Goal: Information Seeking & Learning: Learn about a topic

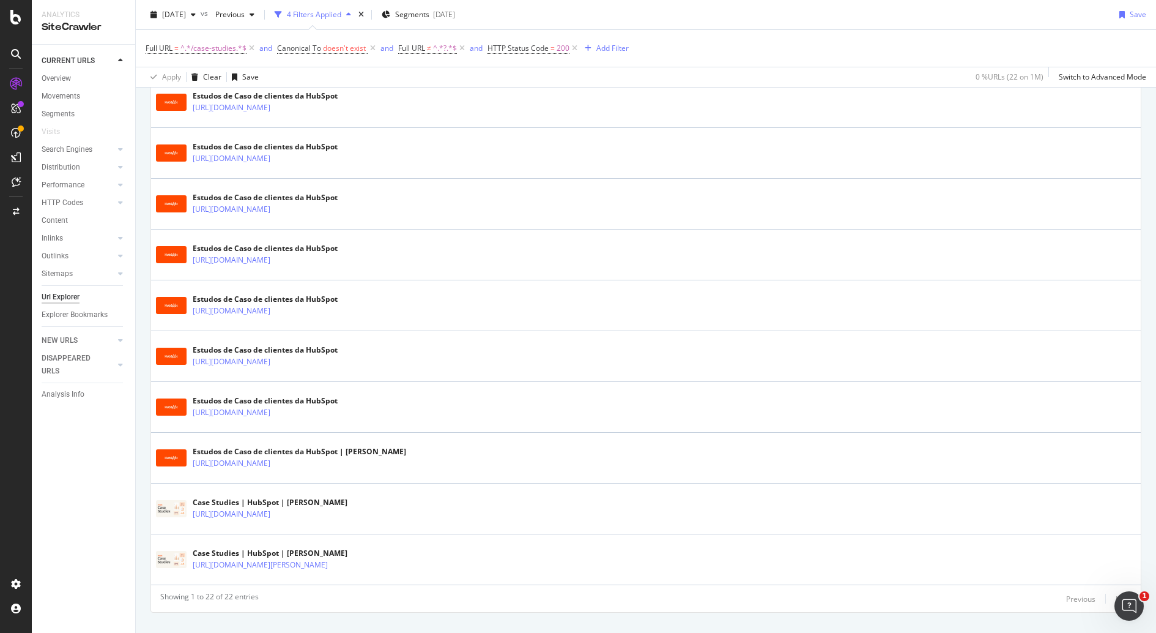
scroll to position [948, 0]
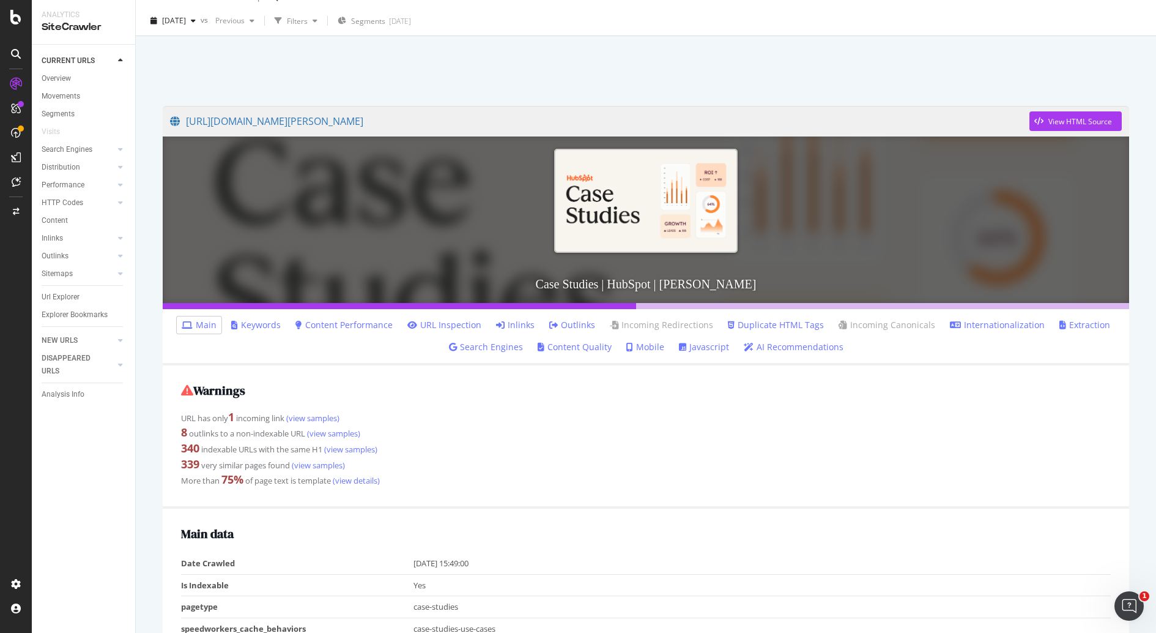
scroll to position [26, 0]
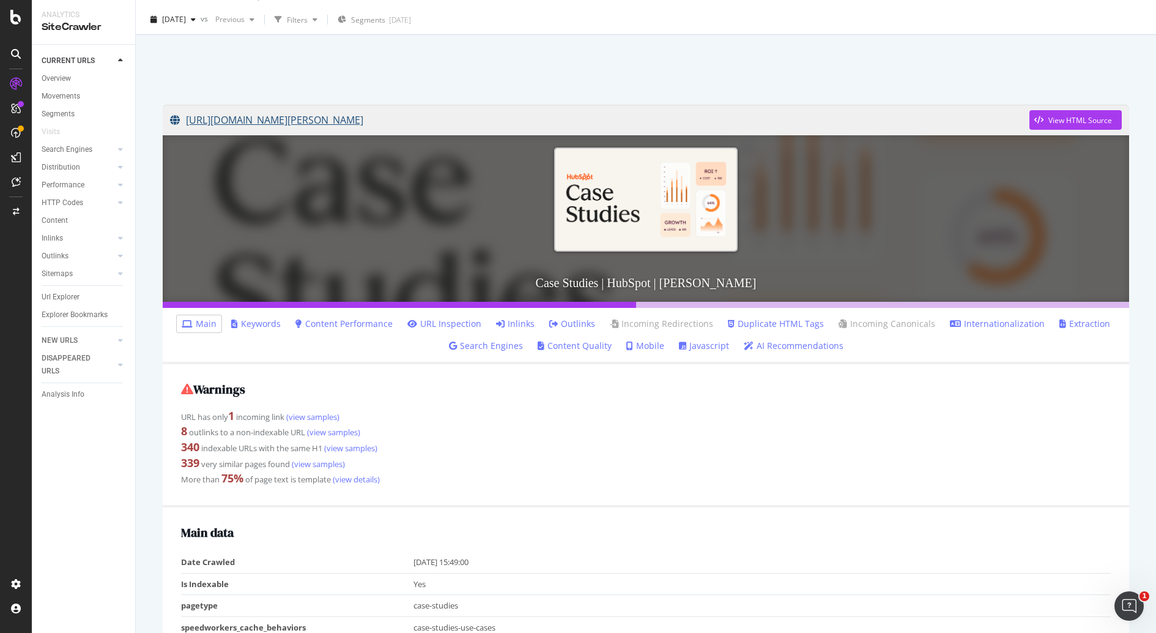
click at [423, 124] on link "https://www.hubspot.com/case-studies/author/sam-cahoon" at bounding box center [600, 120] width 860 height 31
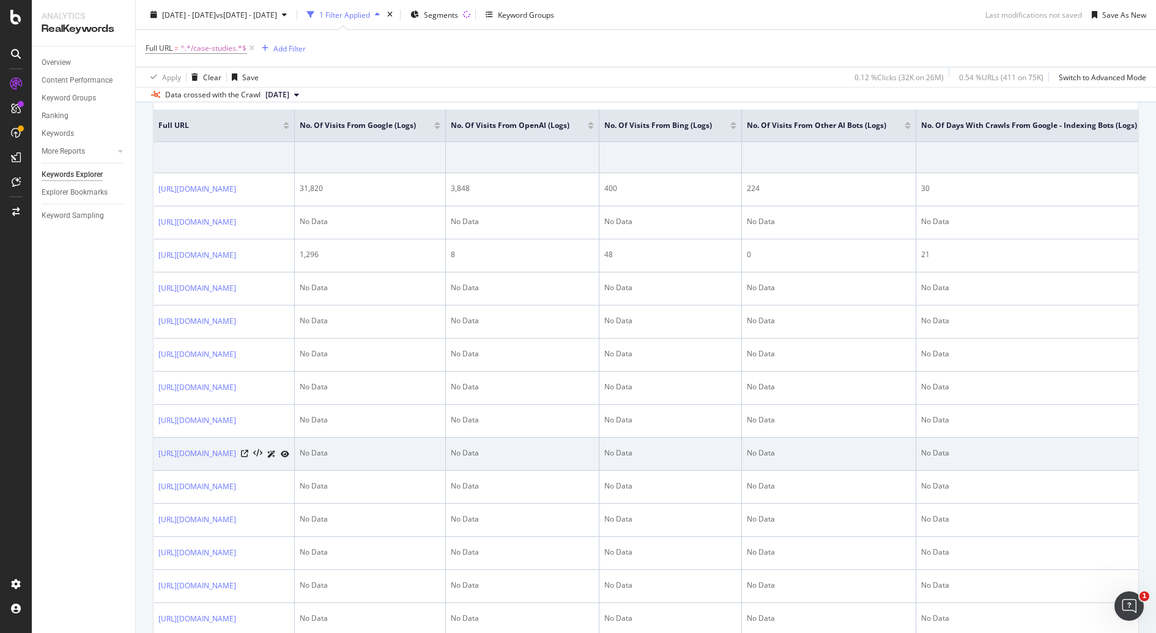
scroll to position [491, 0]
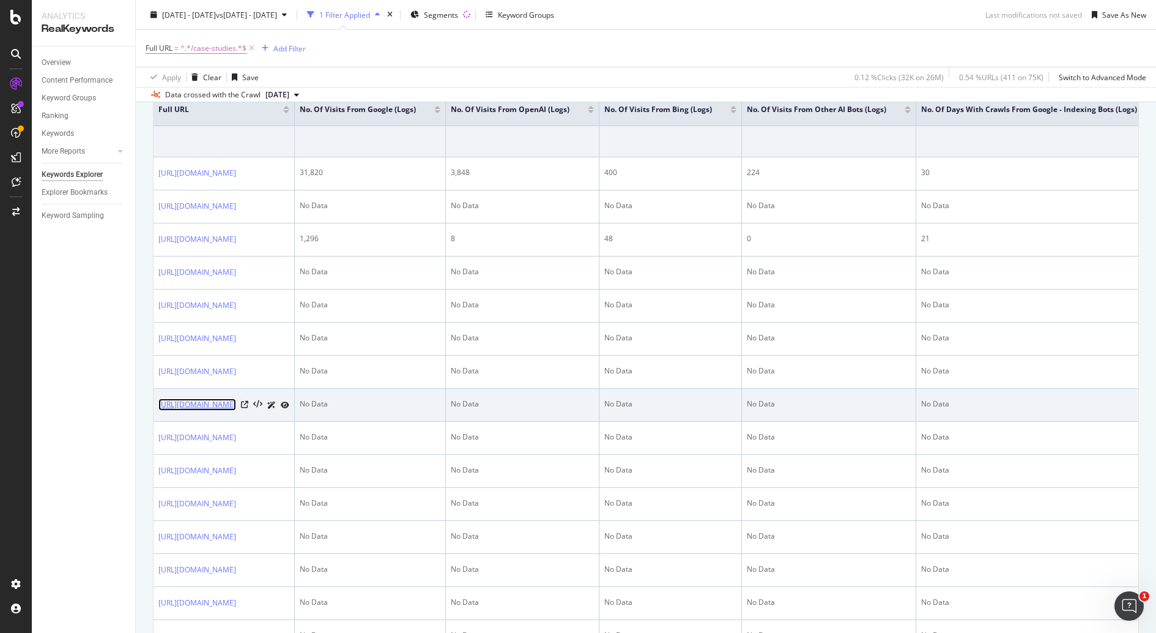
click at [236, 411] on link "https://www.hubspot.com/case-studies/avisonyoung" at bounding box center [197, 404] width 78 height 12
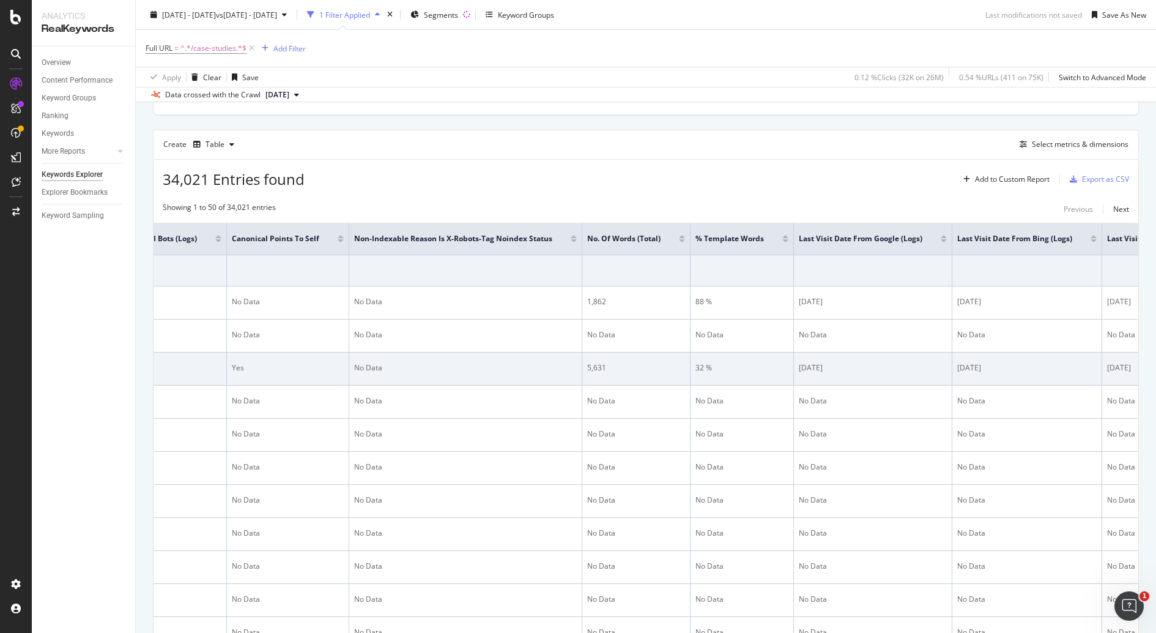
scroll to position [0, 2562]
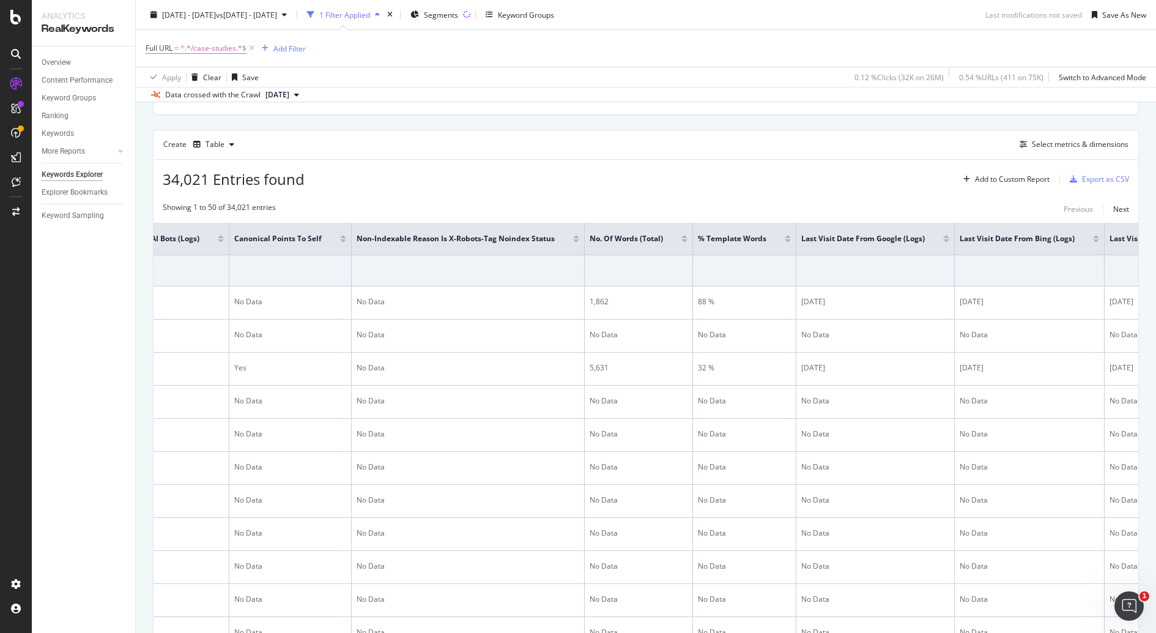
click at [352, 238] on th "Canonical Points to Self" at bounding box center [290, 239] width 122 height 32
click at [346, 240] on div at bounding box center [343, 240] width 6 height 3
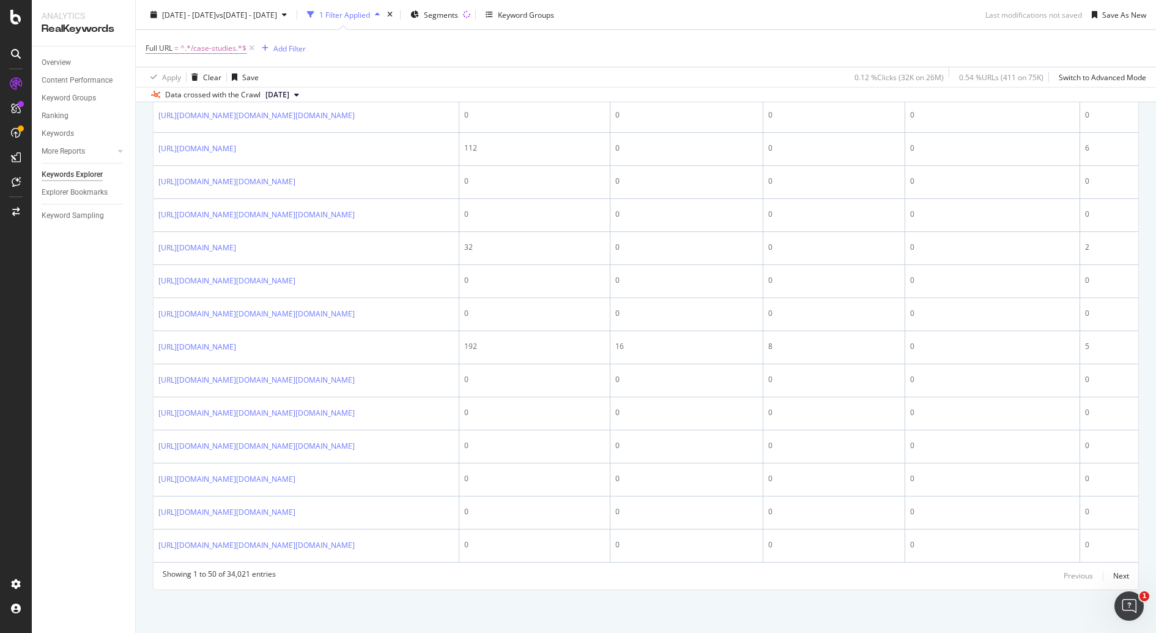
scroll to position [2931, 0]
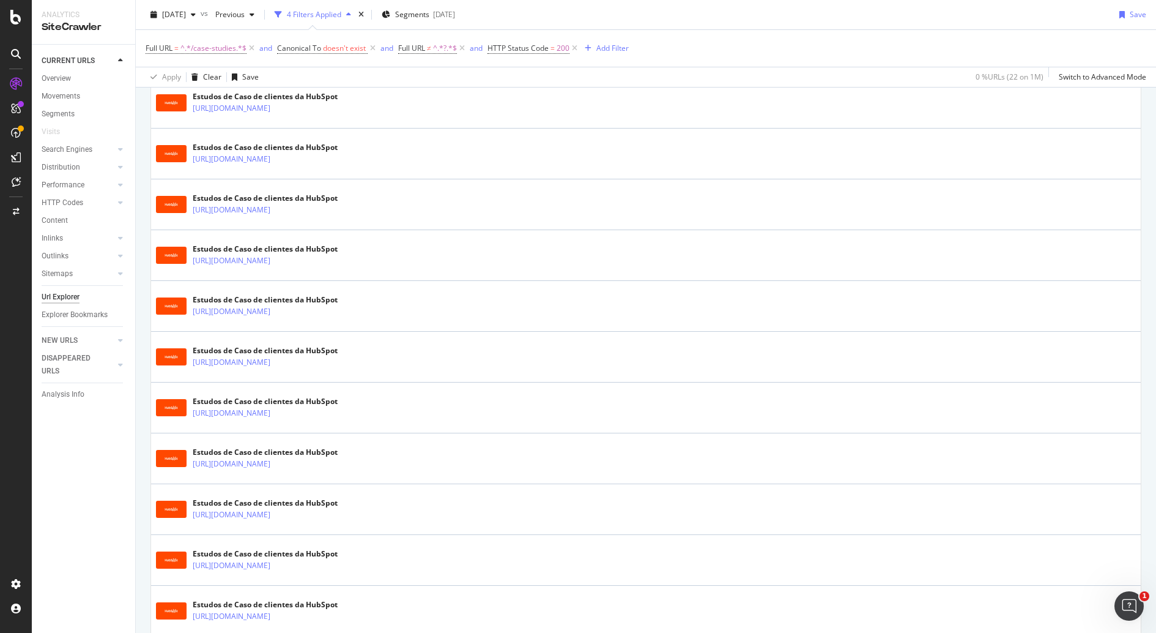
scroll to position [664, 0]
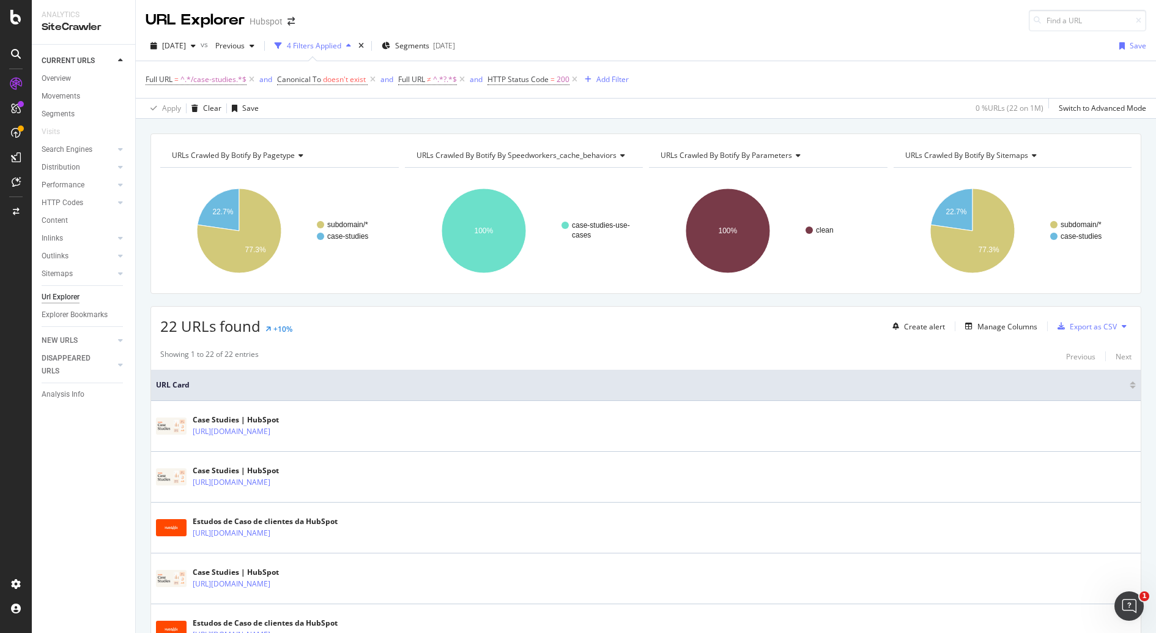
click at [171, 383] on span "URL Card" at bounding box center [641, 384] width 971 height 11
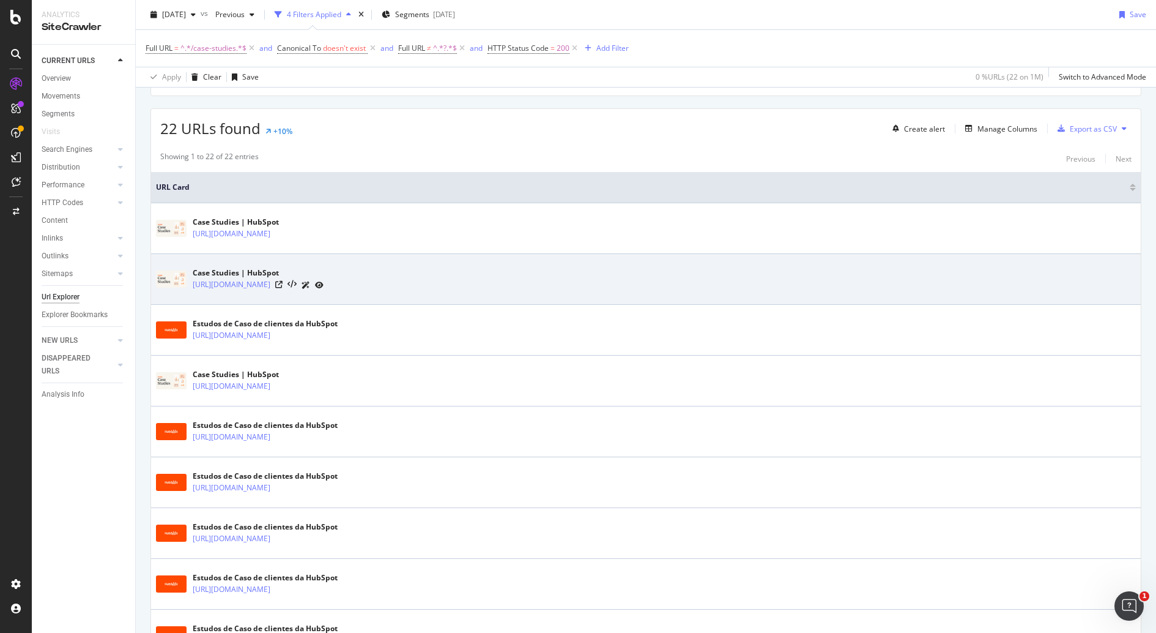
scroll to position [181, 0]
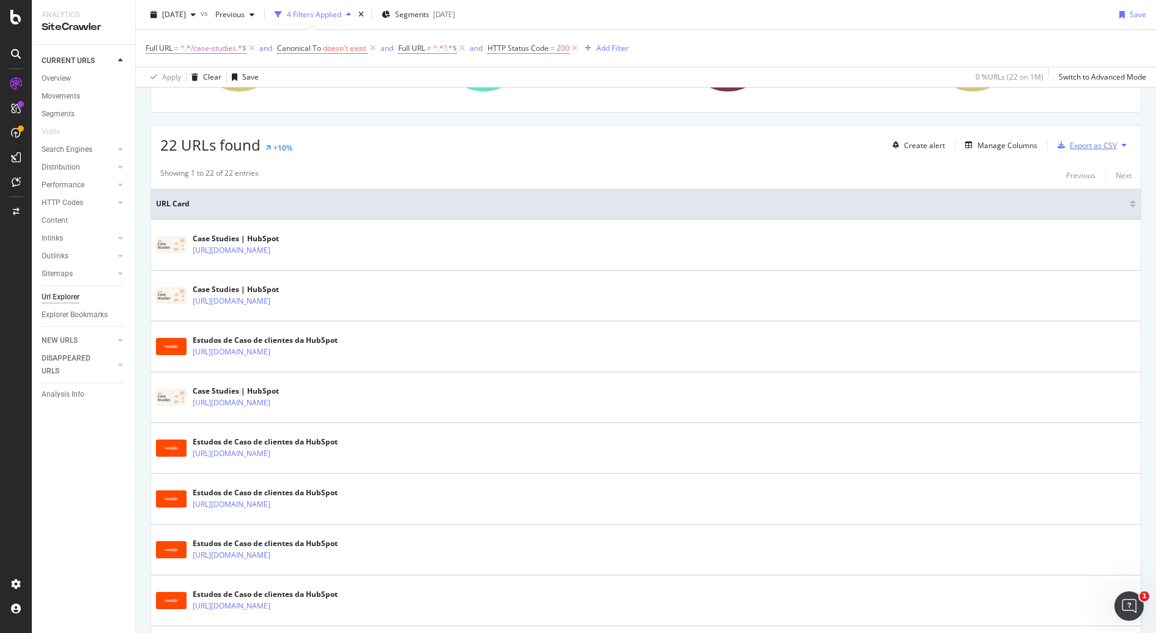
click at [1082, 146] on div "Export as CSV" at bounding box center [1093, 145] width 47 height 10
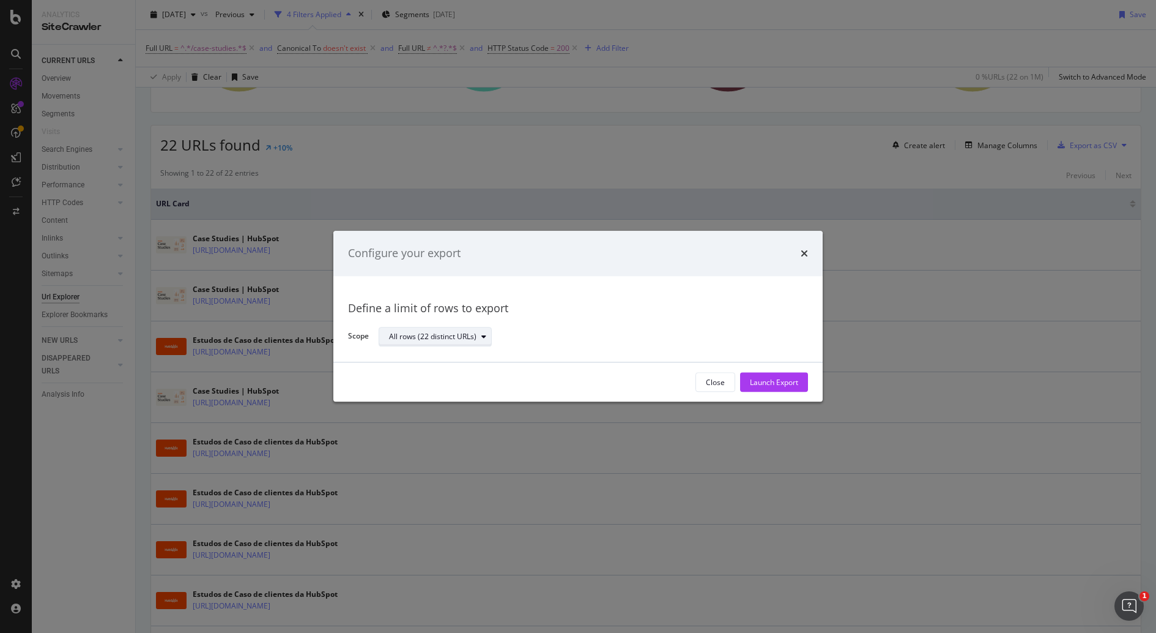
click at [471, 336] on div "All rows (22 distinct URLs)" at bounding box center [432, 336] width 87 height 7
click at [563, 322] on div "Define a limit of rows to export Scope All rows (22 distinct URLs)" at bounding box center [578, 319] width 460 height 57
click at [244, 382] on div "Configure your export Define a limit of rows to export Scope All rows (22 disti…" at bounding box center [578, 316] width 1156 height 633
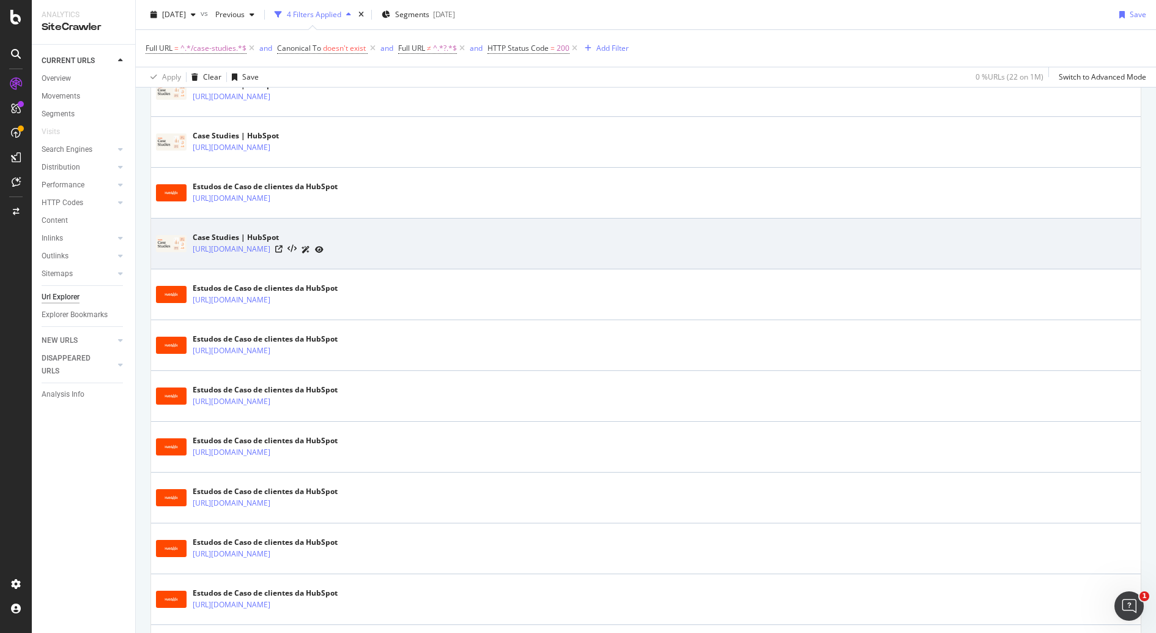
scroll to position [338, 0]
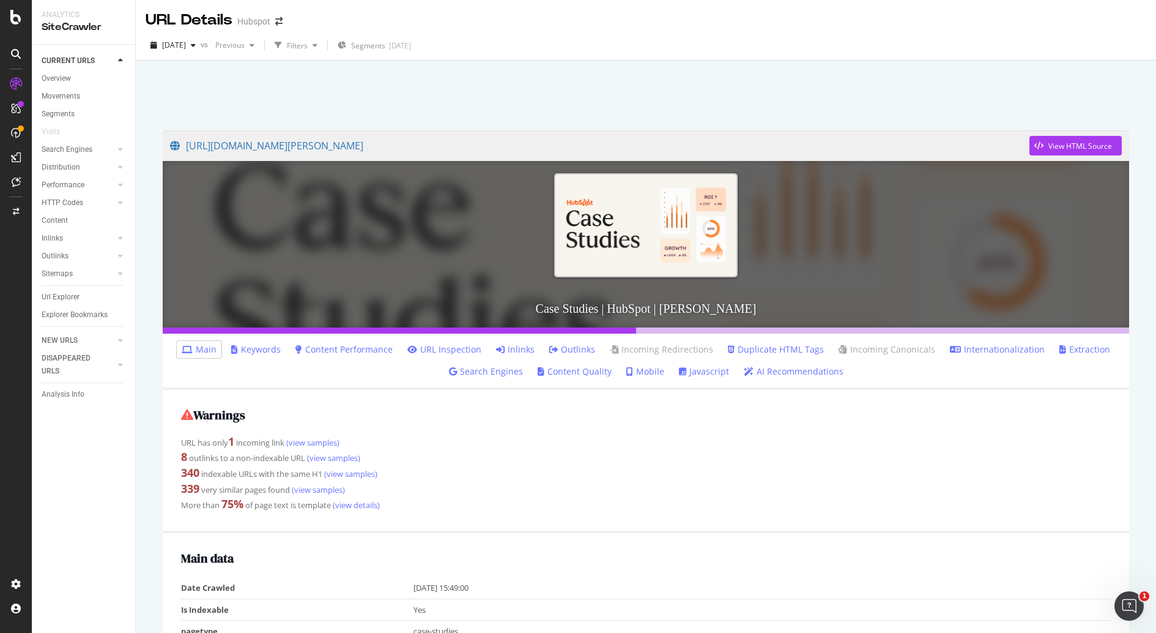
scroll to position [26, 0]
click at [354, 147] on link "https://www.hubspot.com/case-studies/directory/" at bounding box center [600, 145] width 860 height 31
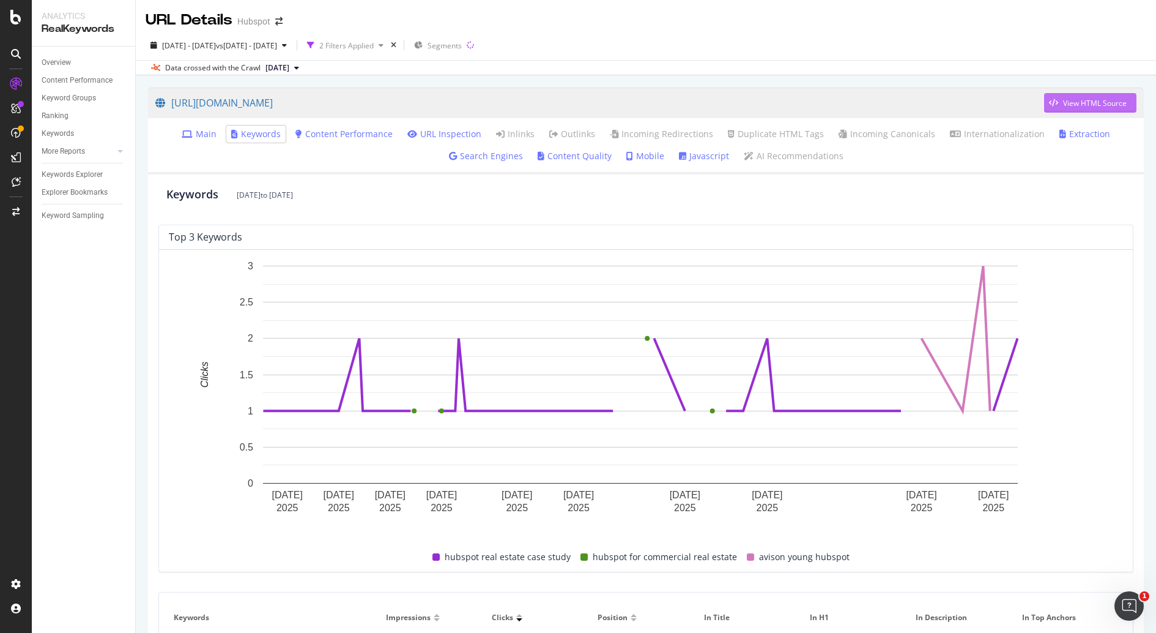
click at [1054, 95] on div "View HTML Source" at bounding box center [1085, 103] width 83 height 18
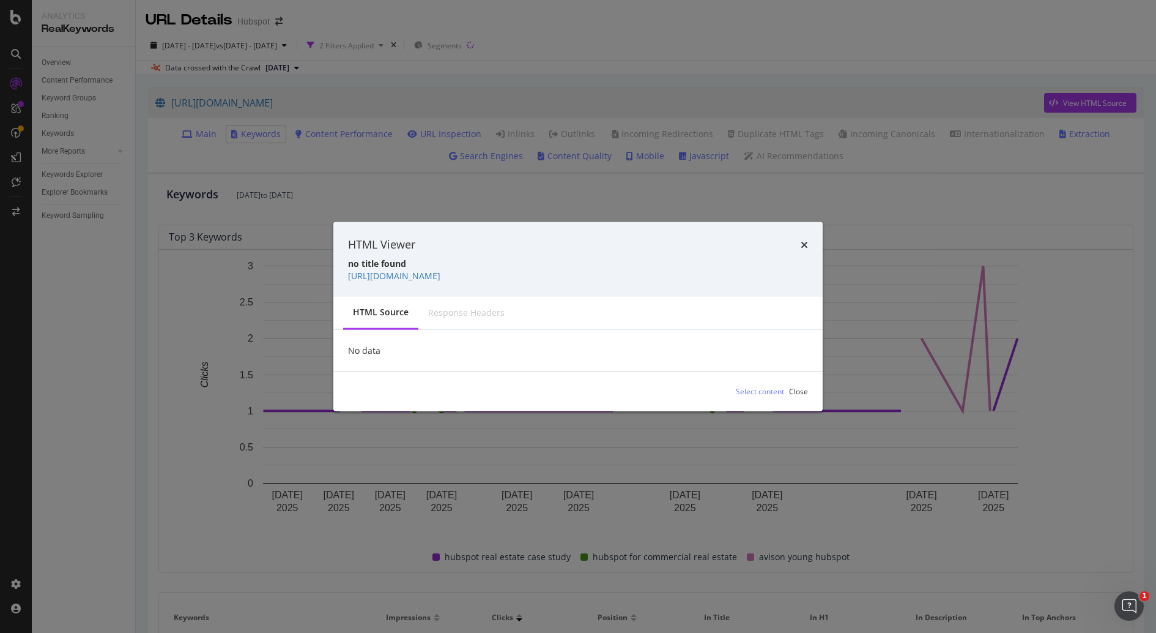
click at [444, 308] on div "Response Headers" at bounding box center [466, 313] width 76 height 12
click at [449, 320] on div "Response Headers" at bounding box center [467, 313] width 96 height 32
click at [804, 245] on icon "times" at bounding box center [804, 244] width 7 height 10
